Goal: Check status: Check status

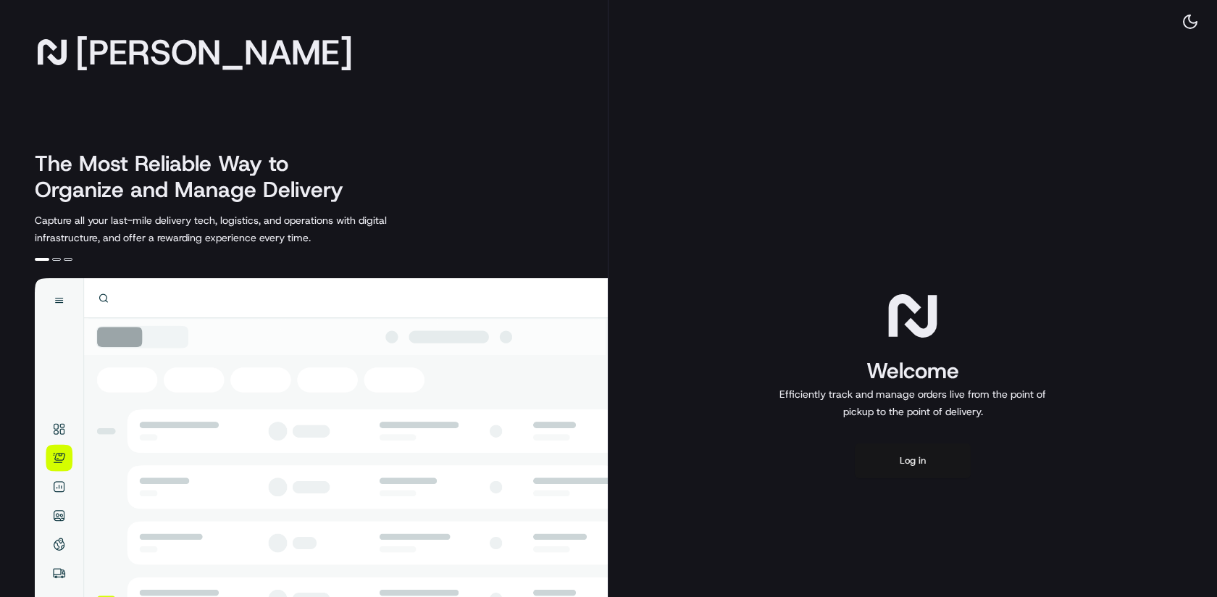
click at [919, 470] on button "Log in" at bounding box center [913, 460] width 116 height 35
